Goal: Check status

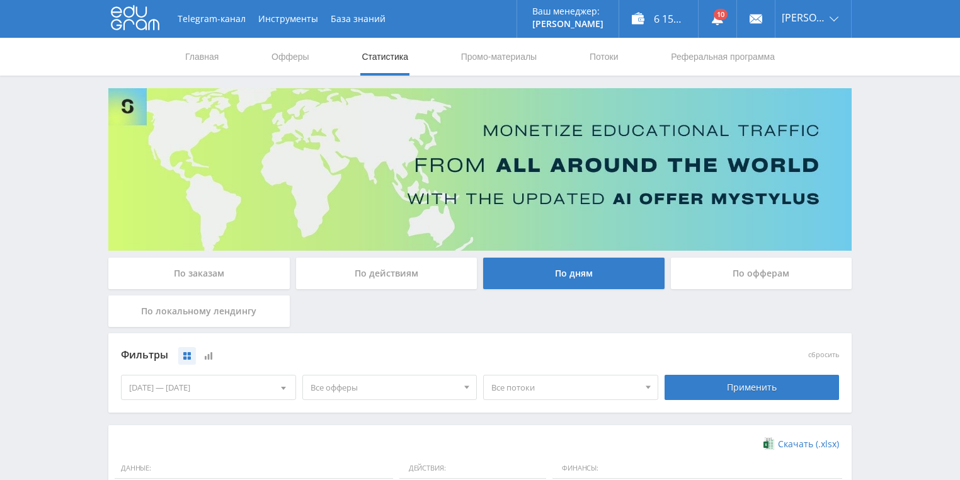
scroll to position [343, 0]
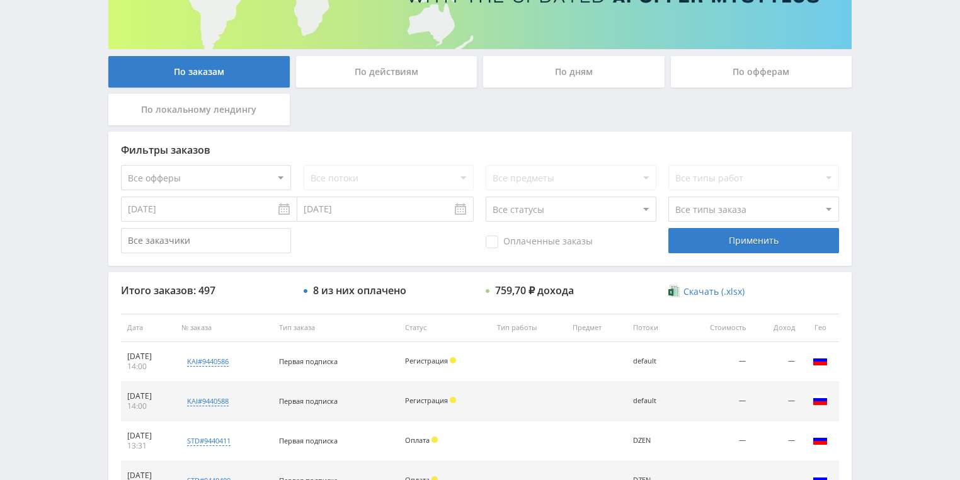
click at [346, 77] on div "По действиям" at bounding box center [386, 71] width 181 height 31
click at [0, 0] on input "По действиям" at bounding box center [0, 0] width 0 height 0
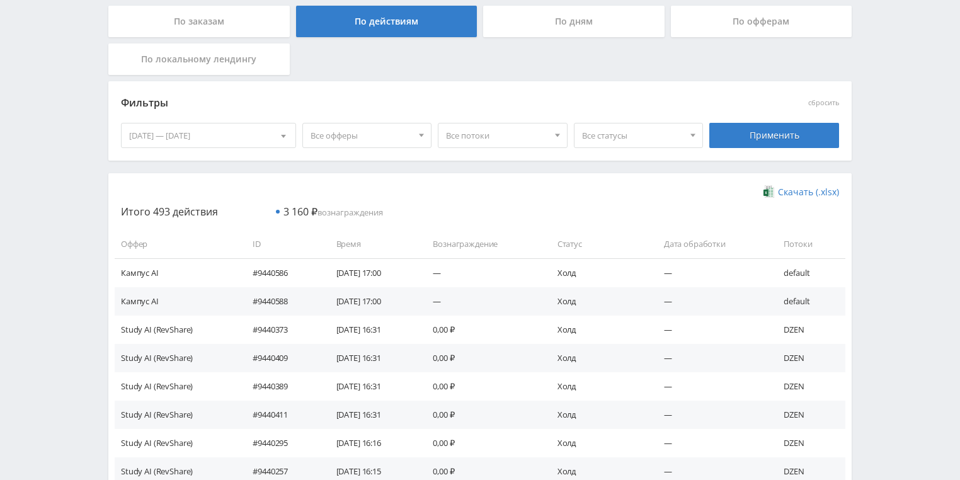
click at [522, 19] on div "По дням" at bounding box center [573, 21] width 181 height 31
click at [0, 0] on input "По дням" at bounding box center [0, 0] width 0 height 0
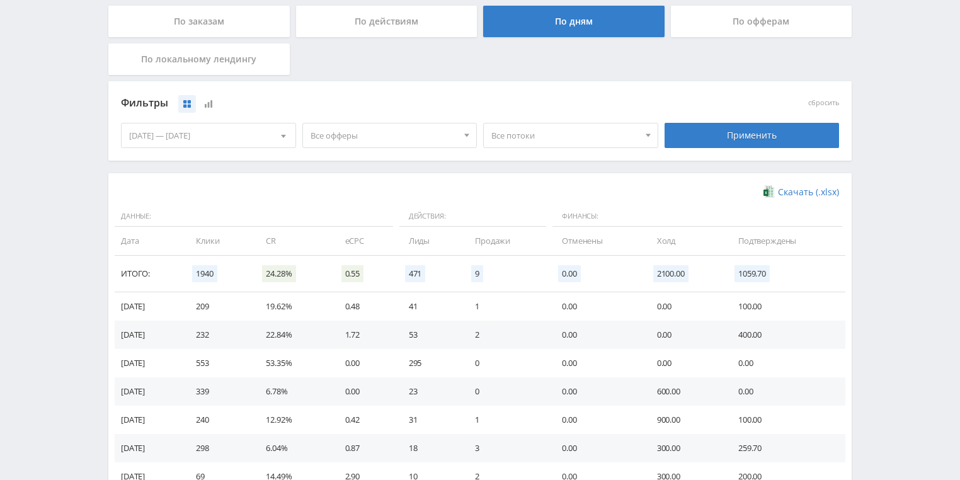
scroll to position [343, 0]
